Goal: Task Accomplishment & Management: Manage account settings

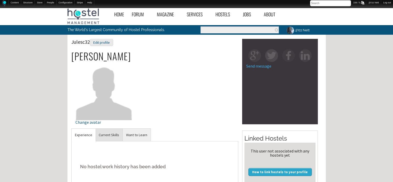
click at [112, 135] on link "Current Skills" at bounding box center [108, 134] width 27 height 13
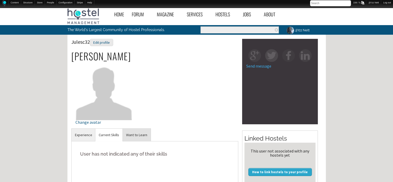
click at [127, 136] on link "Want to Learn" at bounding box center [137, 134] width 28 height 13
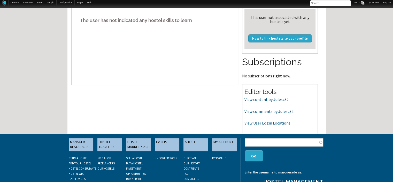
scroll to position [134, 0]
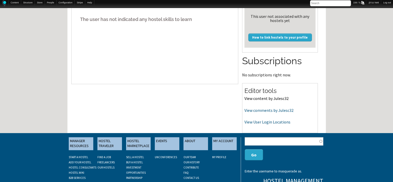
click at [264, 97] on link "View content by Julesc32" at bounding box center [266, 98] width 44 height 5
click at [255, 107] on link "View comments by Julesc32" at bounding box center [268, 109] width 49 height 5
click at [259, 124] on link "View User Login Locations" at bounding box center [267, 121] width 46 height 5
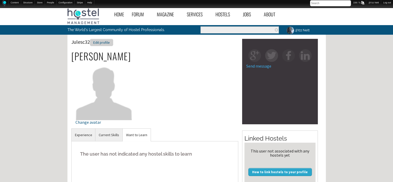
click at [100, 42] on div "Edit profile" at bounding box center [101, 42] width 23 height 7
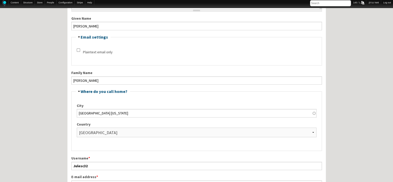
scroll to position [98, 0]
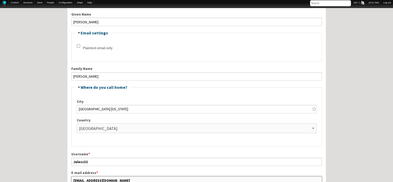
click at [146, 177] on input "[EMAIL_ADDRESS][DOMAIN_NAME]" at bounding box center [196, 180] width 251 height 8
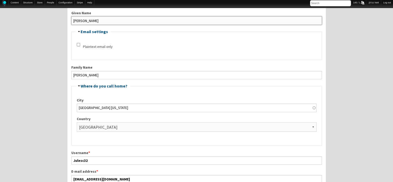
click at [87, 20] on input "[PERSON_NAME]" at bounding box center [196, 20] width 251 height 8
drag, startPoint x: 87, startPoint y: 19, endPoint x: 59, endPoint y: 21, distance: 28.5
